Goal: Task Accomplishment & Management: Manage account settings

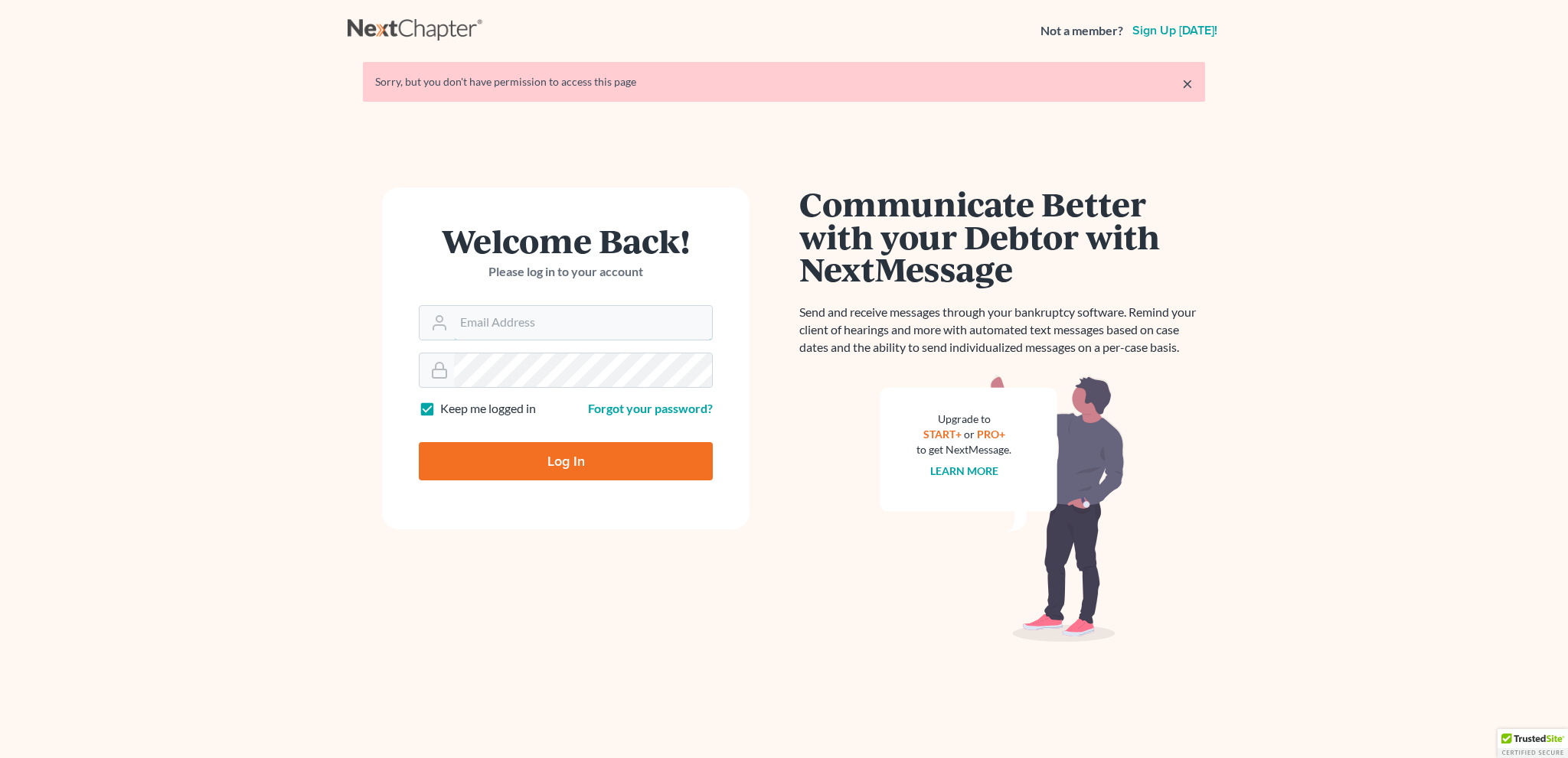
type input "[EMAIL_ADDRESS][DOMAIN_NAME]"
click at [537, 452] on input "Log In" at bounding box center [565, 461] width 294 height 38
type input "Thinking..."
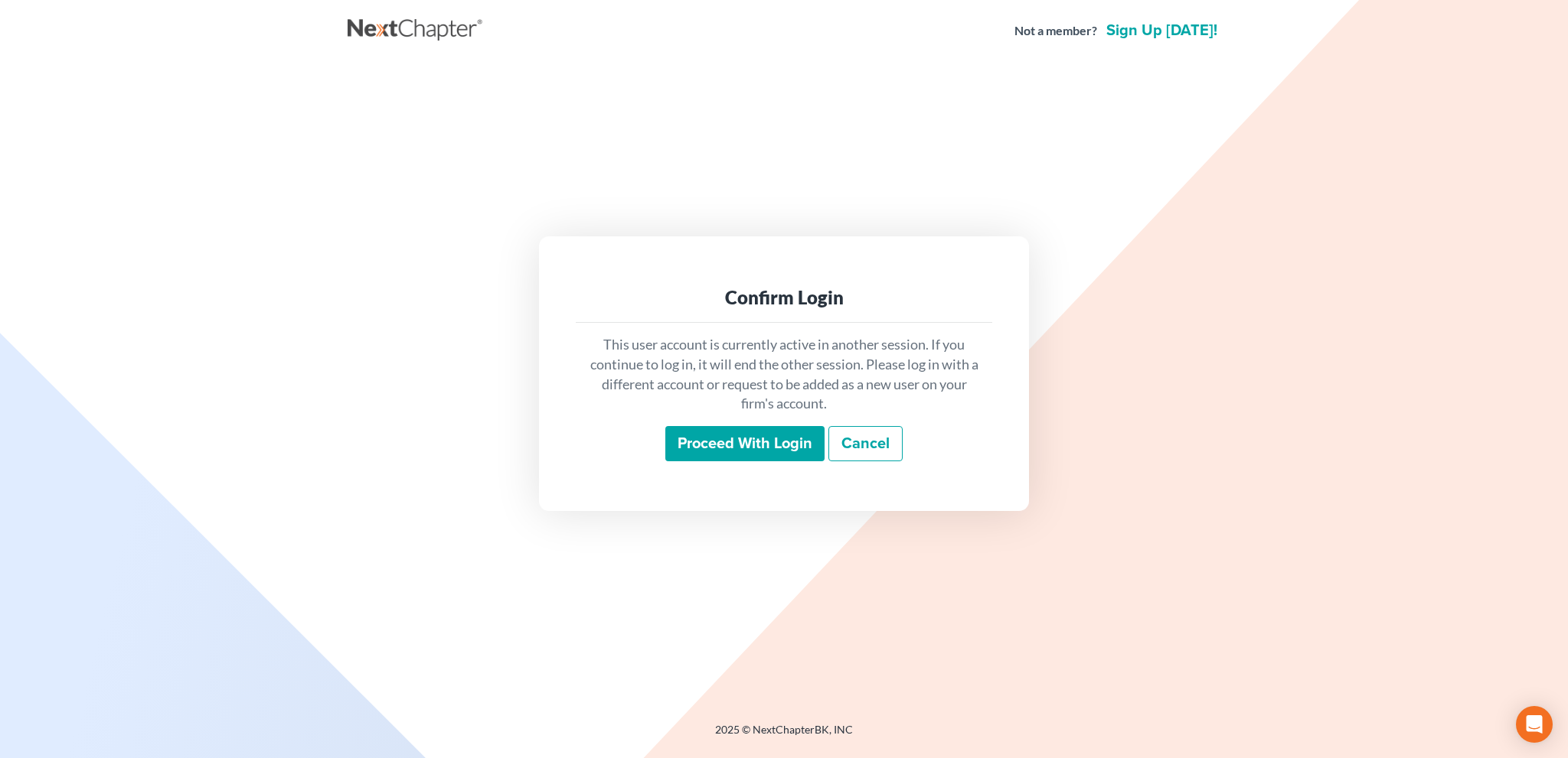
click at [698, 444] on input "Proceed with login" at bounding box center [745, 444] width 159 height 35
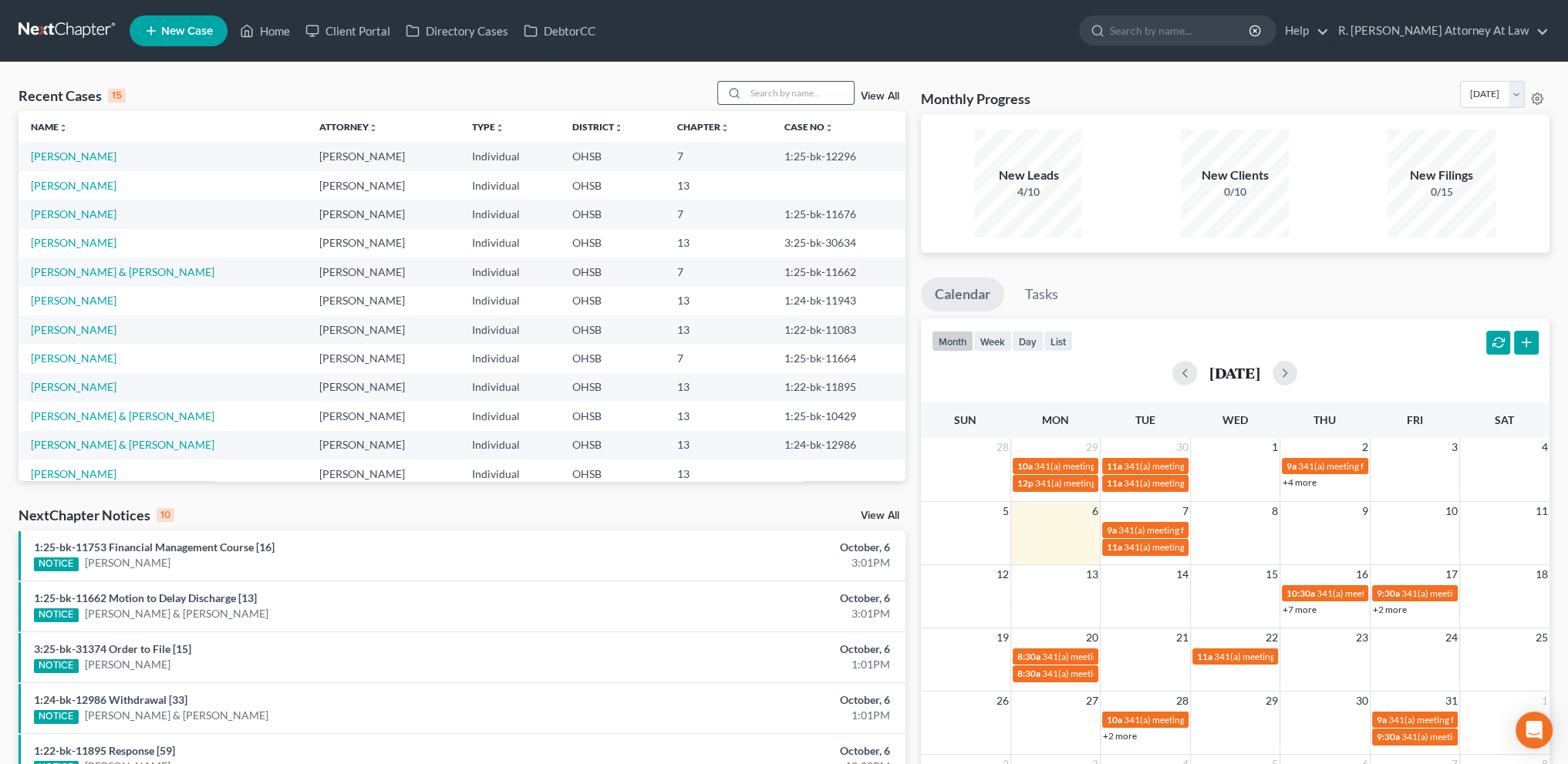
click at [760, 96] on input "search" at bounding box center [800, 93] width 108 height 22
type input "[PERSON_NAME]"
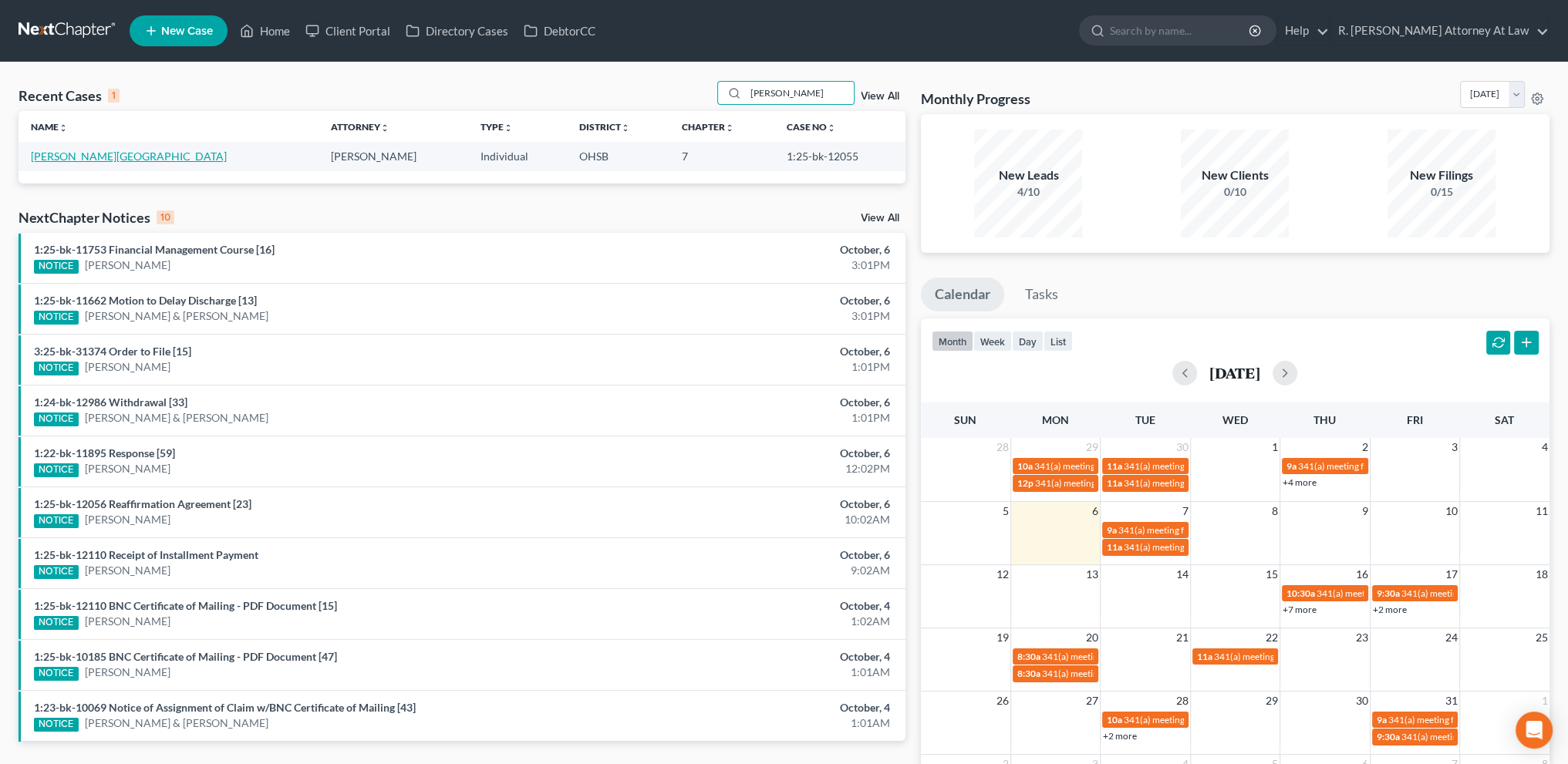
click at [64, 156] on link "[PERSON_NAME][GEOGRAPHIC_DATA]" at bounding box center [128, 156] width 196 height 13
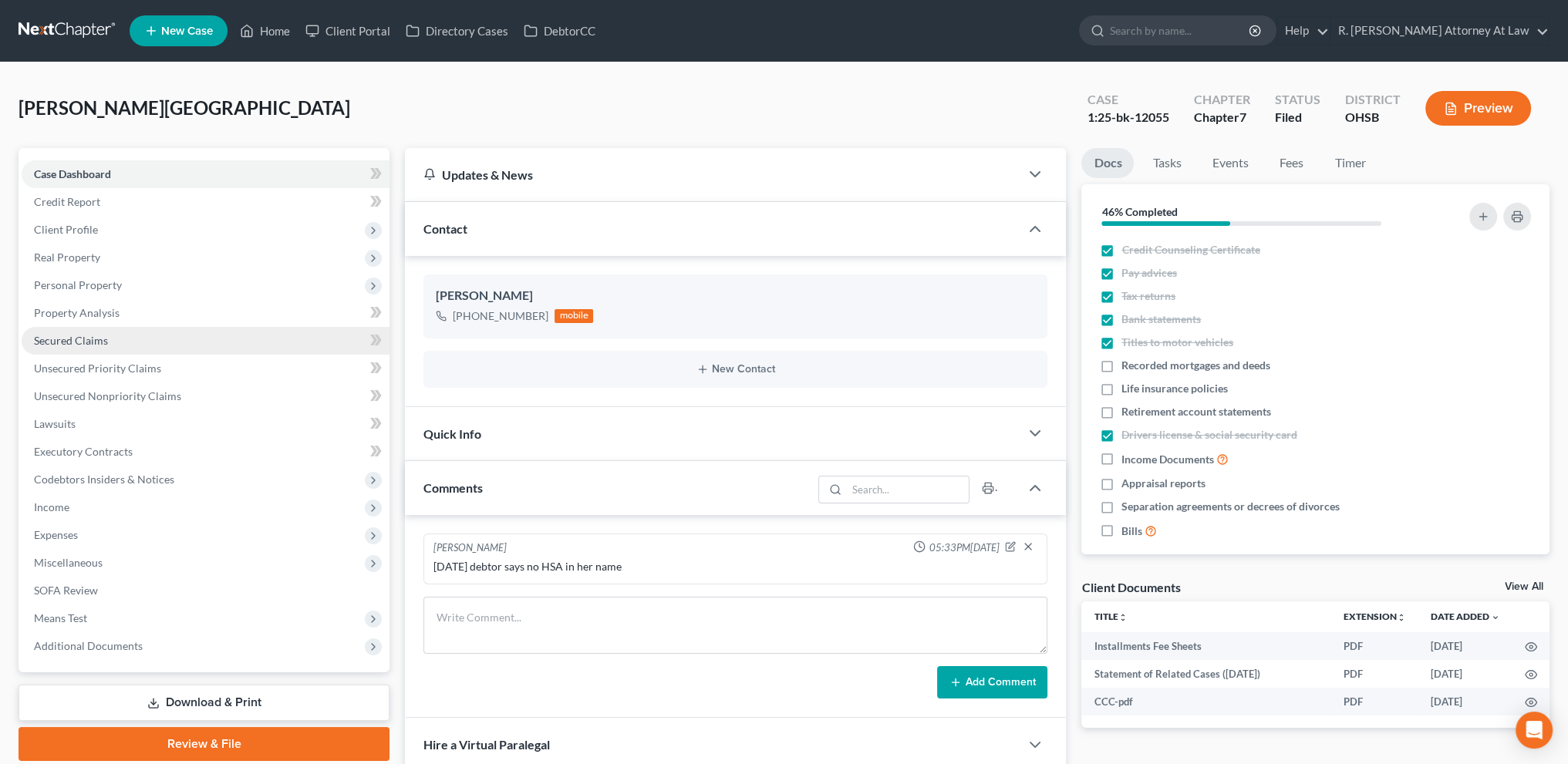
click at [54, 332] on link "Secured Claims" at bounding box center [205, 341] width 368 height 28
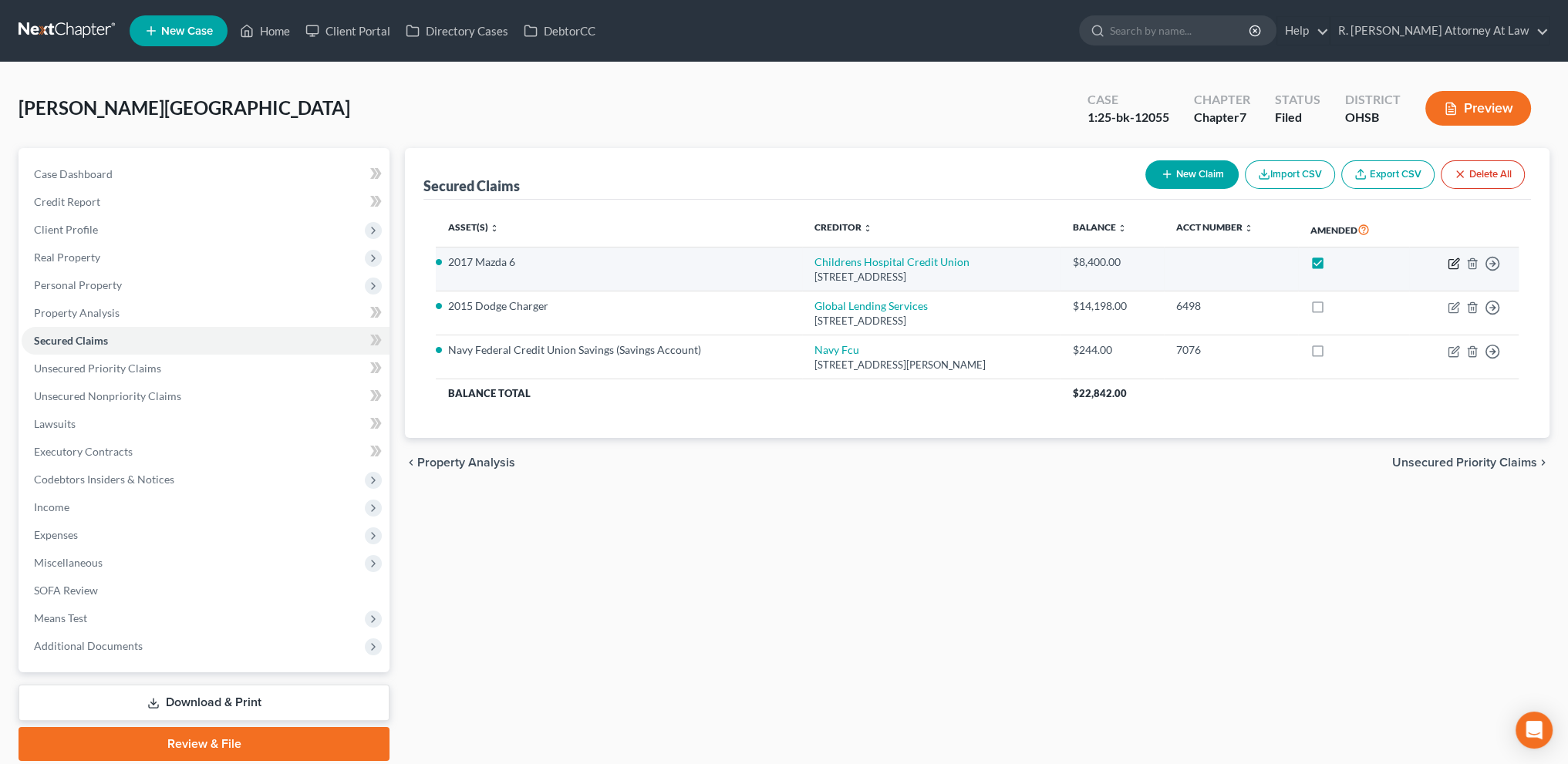
click at [1454, 261] on icon "button" at bounding box center [1455, 262] width 7 height 7
select select "36"
select select "0"
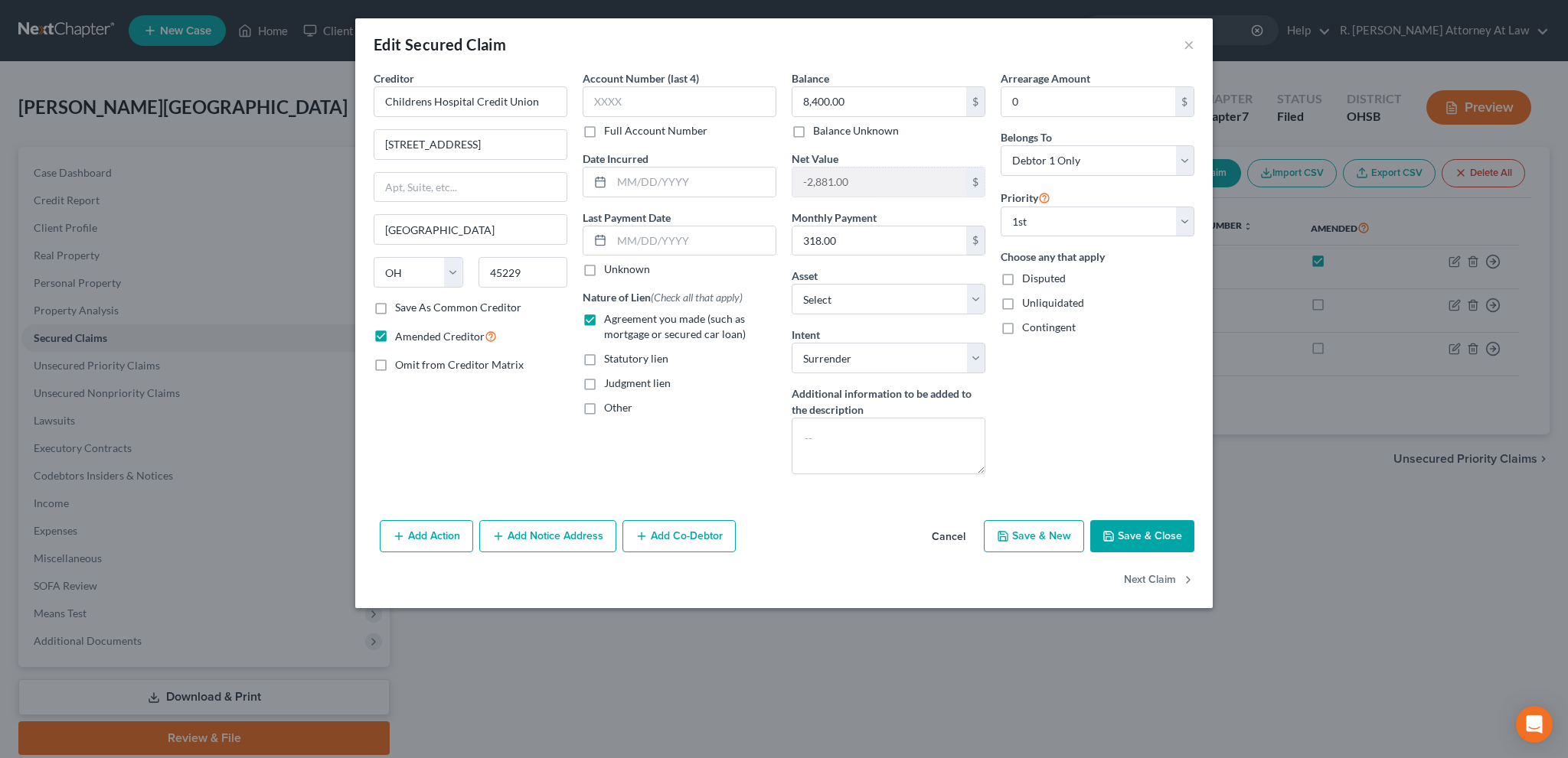
click at [1113, 525] on button "Save & Close" at bounding box center [1141, 536] width 104 height 32
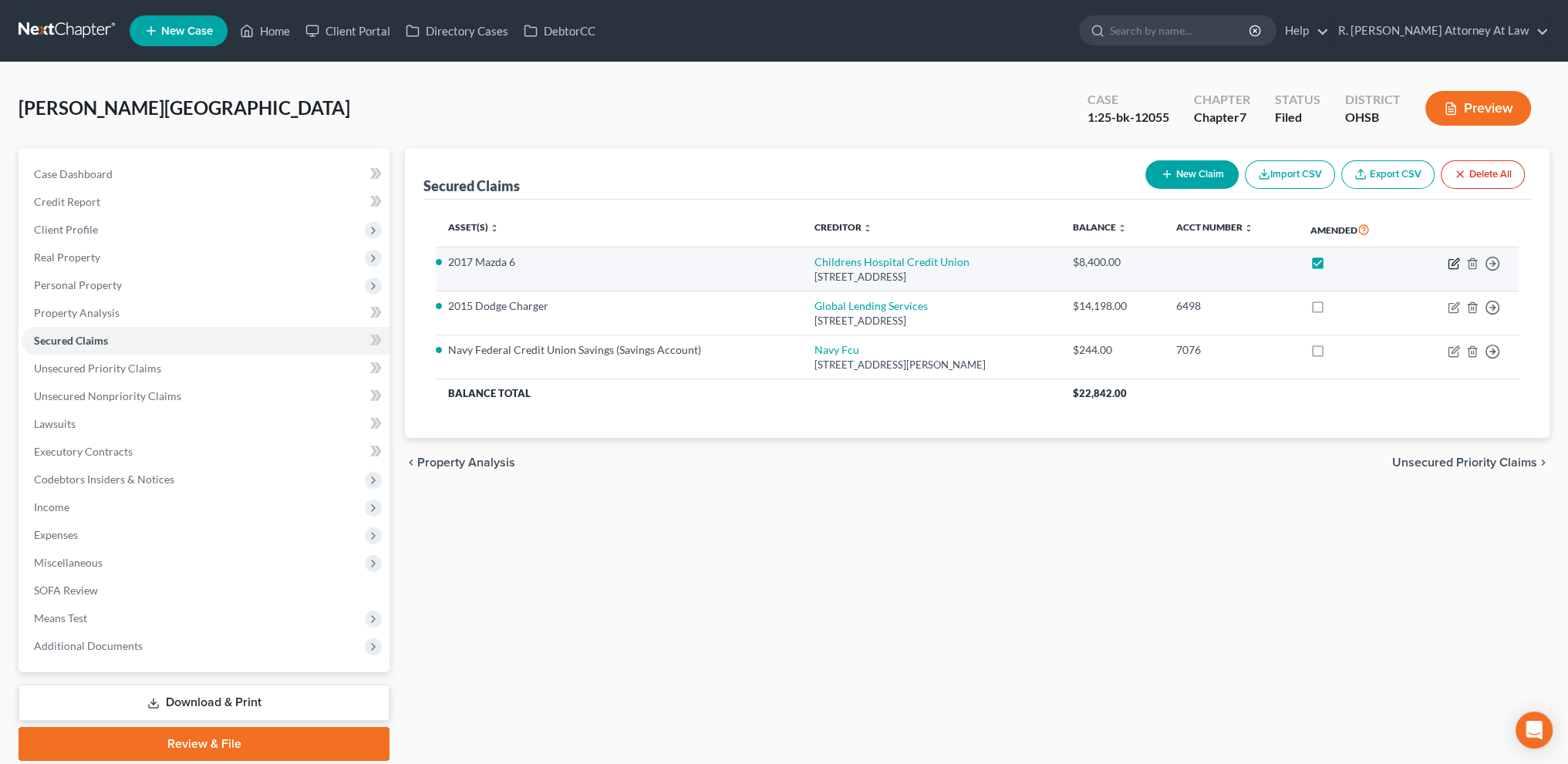
click at [1454, 263] on icon "button" at bounding box center [1455, 262] width 7 height 7
select select "36"
select select "0"
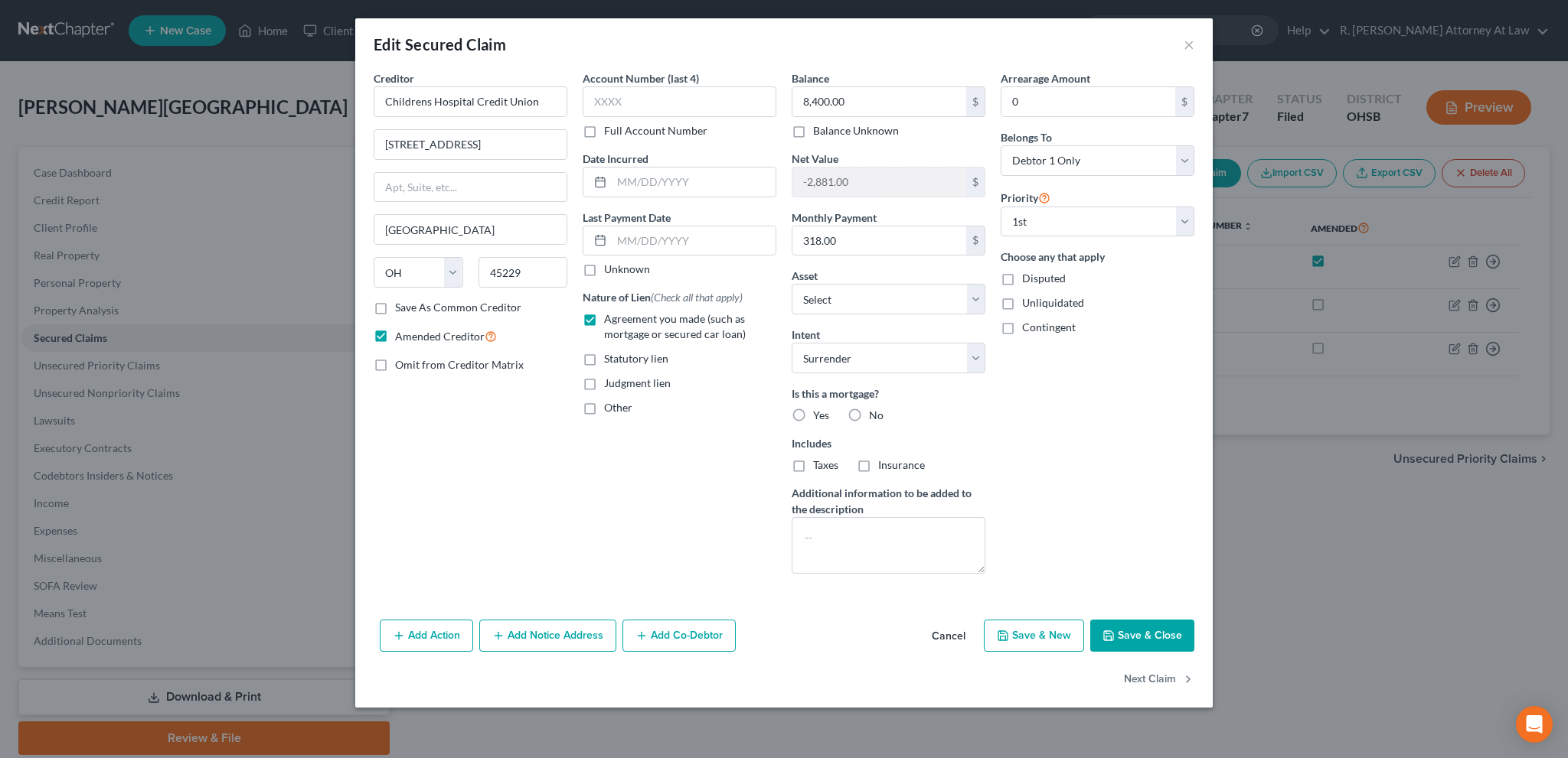
click at [1129, 632] on button "Save & Close" at bounding box center [1141, 636] width 104 height 32
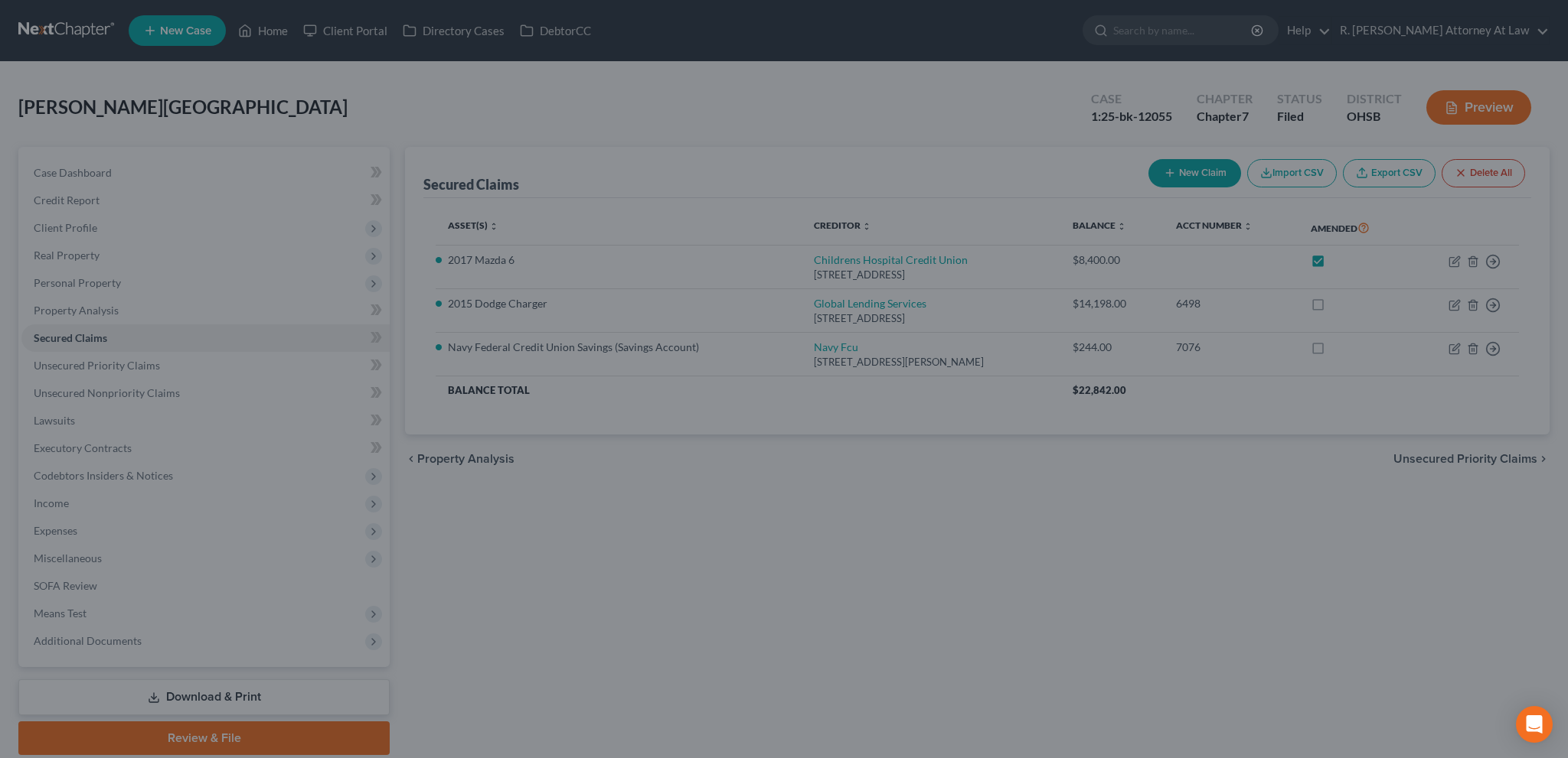
select select "8"
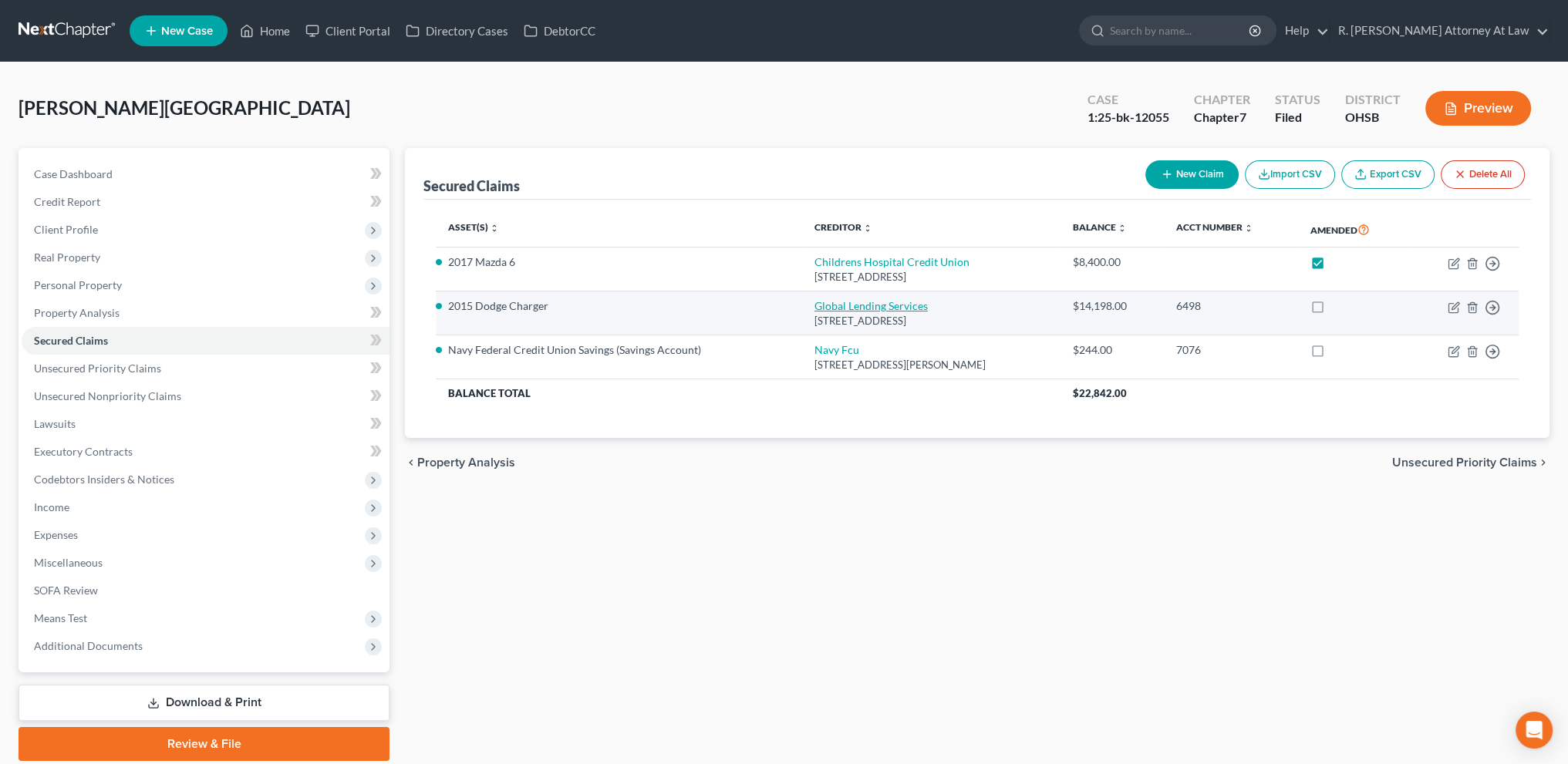
click at [859, 300] on link "Global Lending Services" at bounding box center [870, 305] width 113 height 13
select select "42"
select select "0"
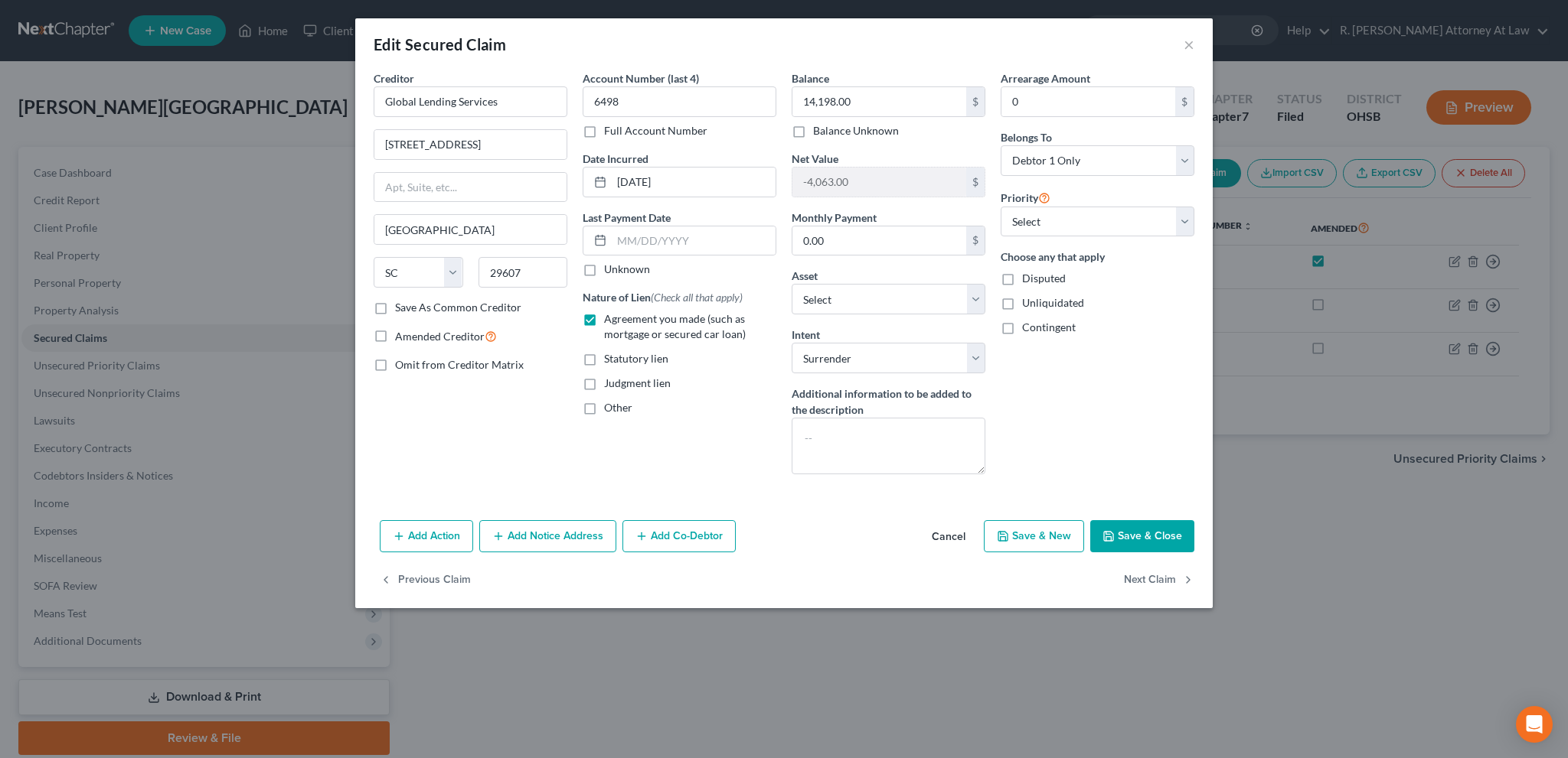
click at [1118, 532] on button "Save & Close" at bounding box center [1141, 536] width 104 height 32
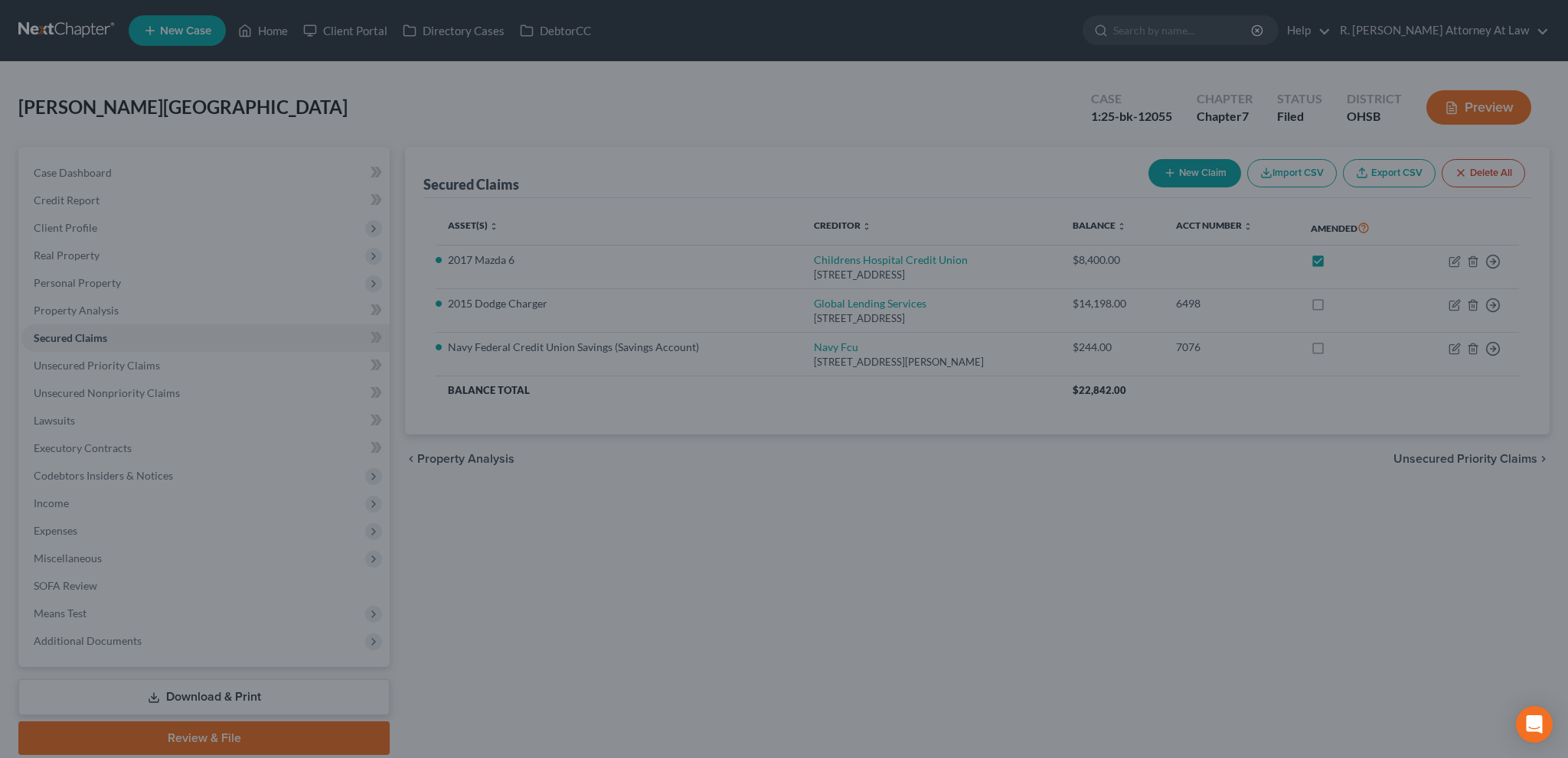
select select "12"
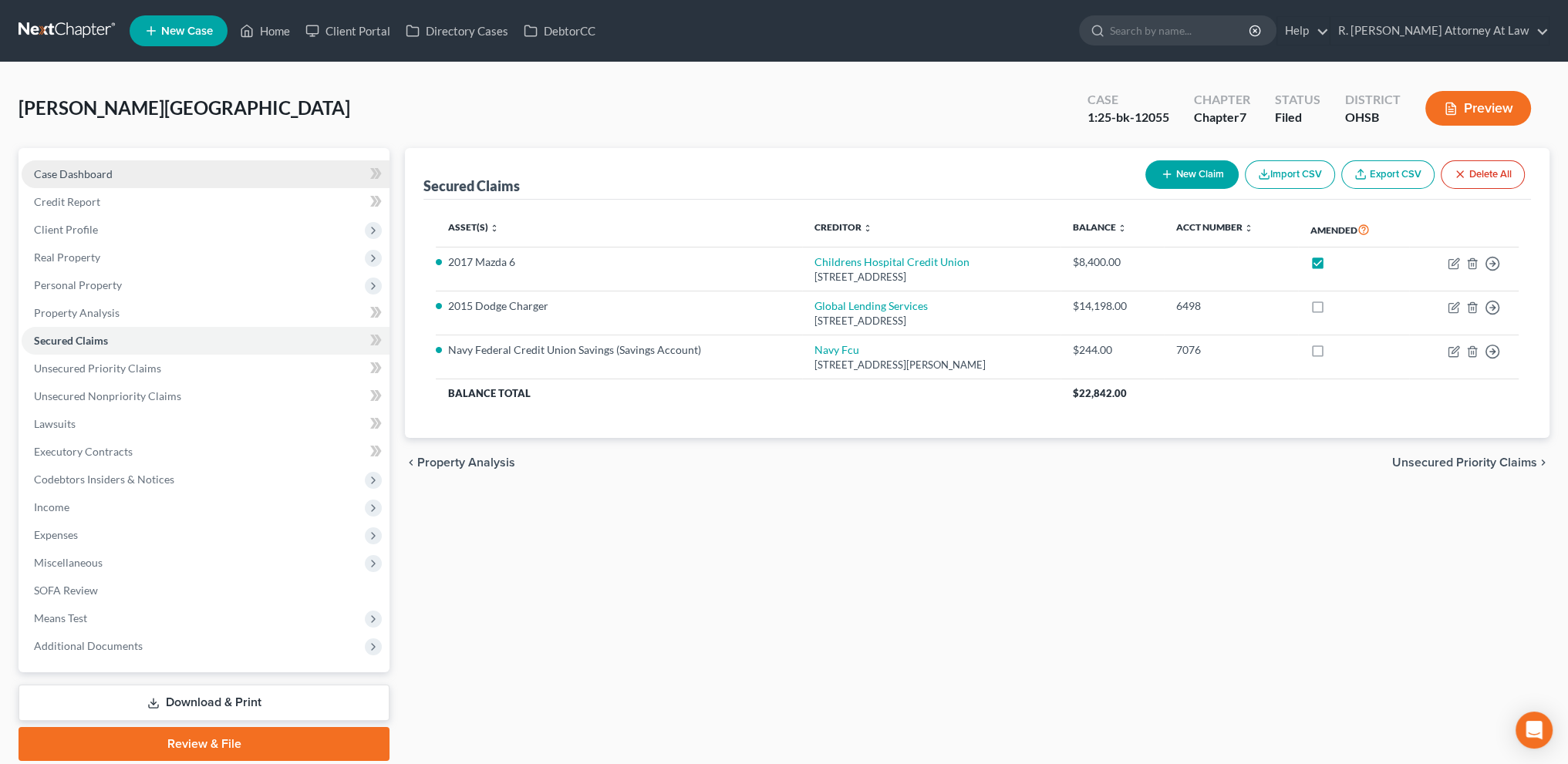
click at [62, 169] on span "Case Dashboard" at bounding box center [73, 173] width 79 height 13
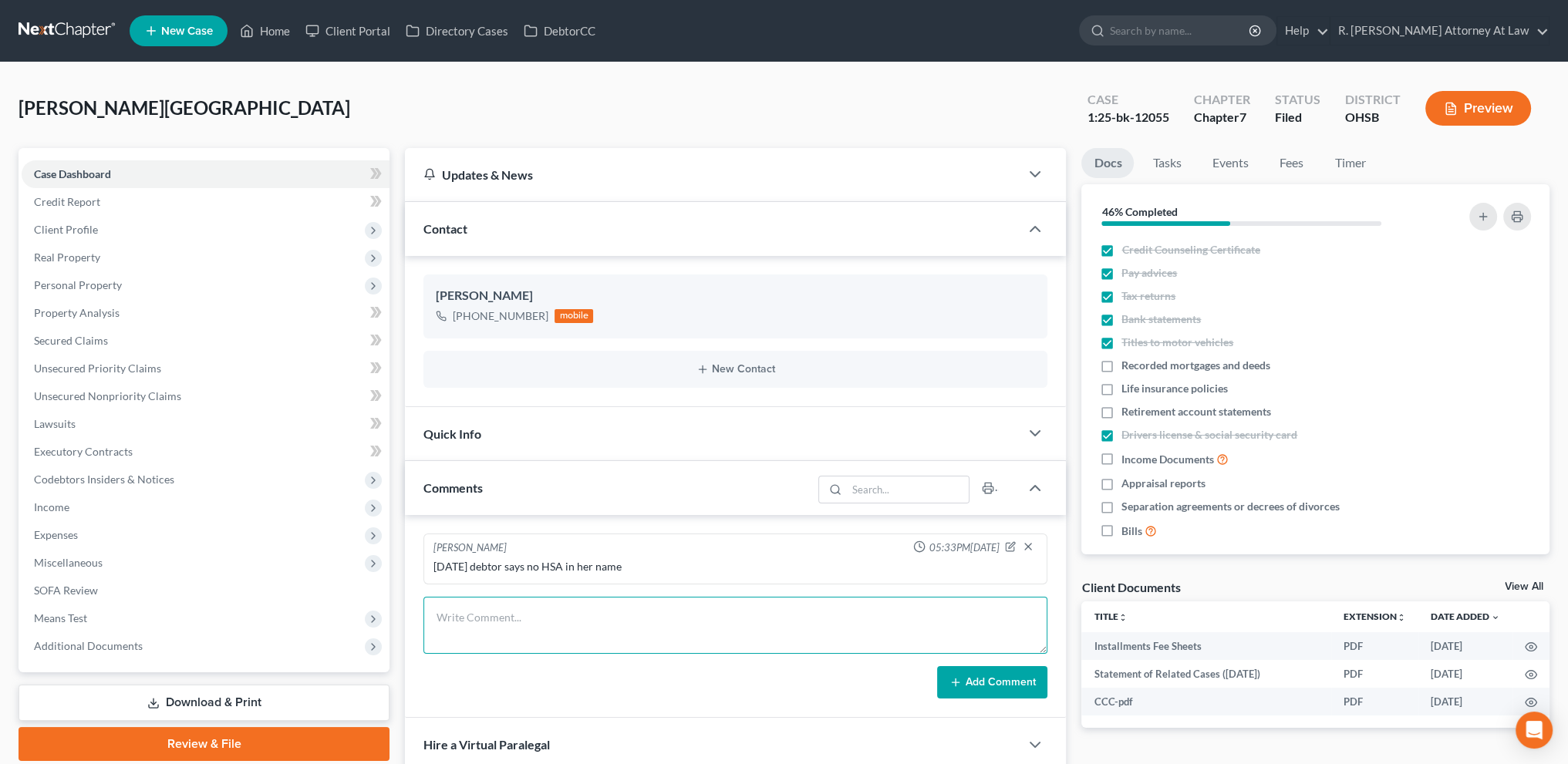
click at [501, 618] on textarea at bounding box center [735, 625] width 624 height 57
type textarea "[DATE] told her to send both cars back by calling them and not waiting."
click at [967, 682] on button "Add Comment" at bounding box center [993, 682] width 110 height 32
